Goal: Information Seeking & Learning: Check status

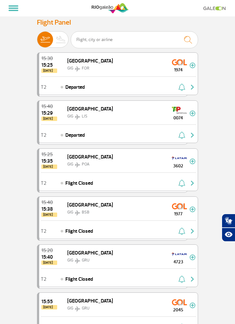
select select
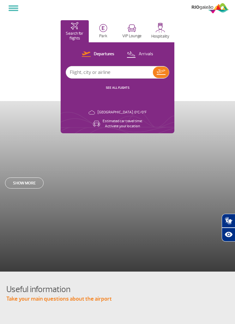
select select
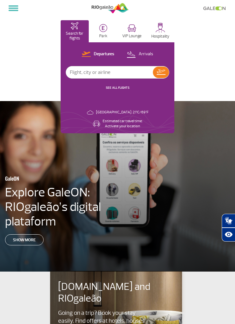
click at [102, 54] on p "Departures" at bounding box center [104, 54] width 21 height 6
click at [116, 75] on input "text" at bounding box center [109, 72] width 87 height 12
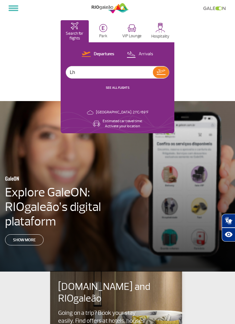
type input "Lhr"
click at [163, 74] on img at bounding box center [161, 71] width 9 height 5
